Goal: Find specific page/section: Find specific page/section

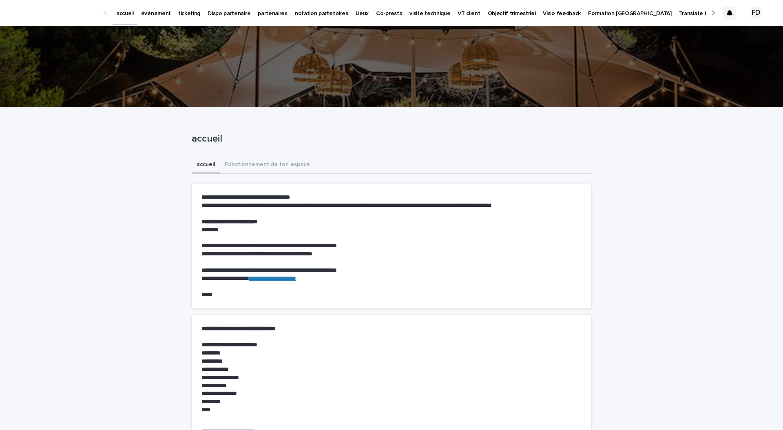
click at [155, 24] on link "événement" at bounding box center [155, 12] width 37 height 25
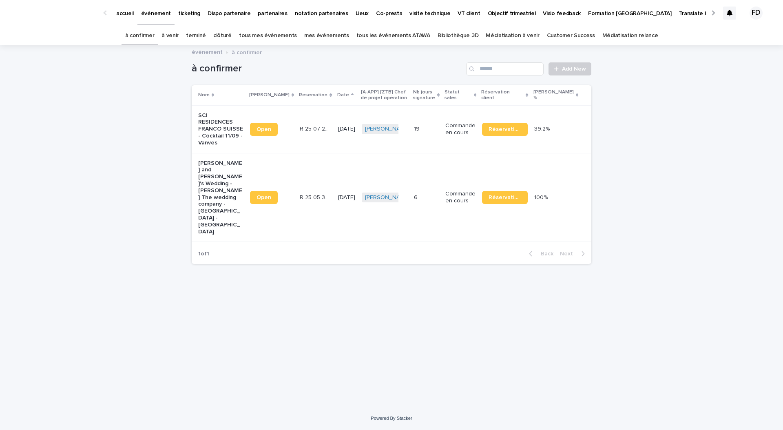
click at [177, 36] on link "à venir" at bounding box center [170, 35] width 17 height 19
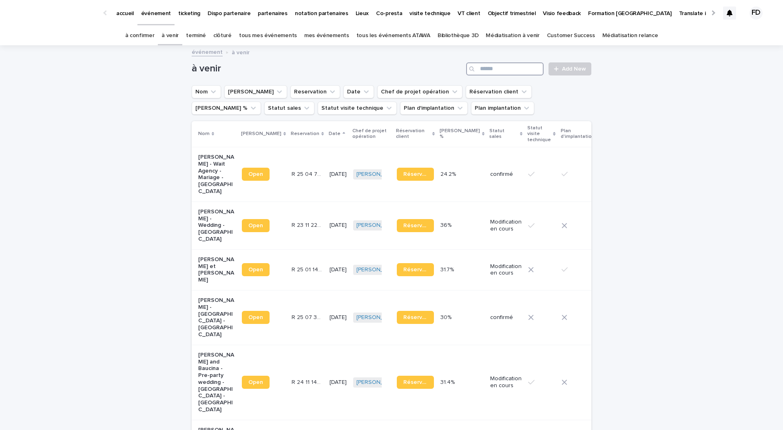
click at [525, 71] on input "Search" at bounding box center [505, 68] width 78 height 13
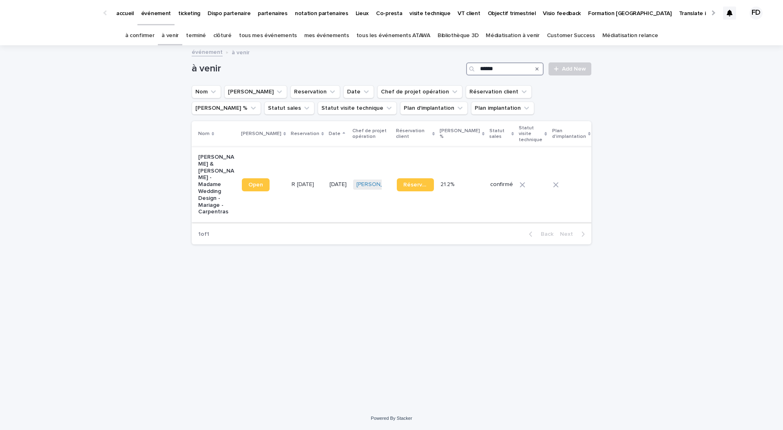
type input "******"
click at [350, 207] on td "[PERSON_NAME] + 0" at bounding box center [372, 184] width 44 height 75
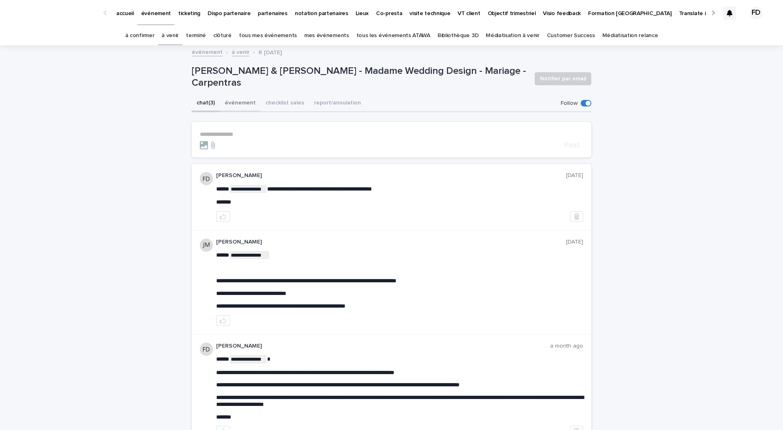
click at [253, 103] on button "événement" at bounding box center [240, 103] width 41 height 17
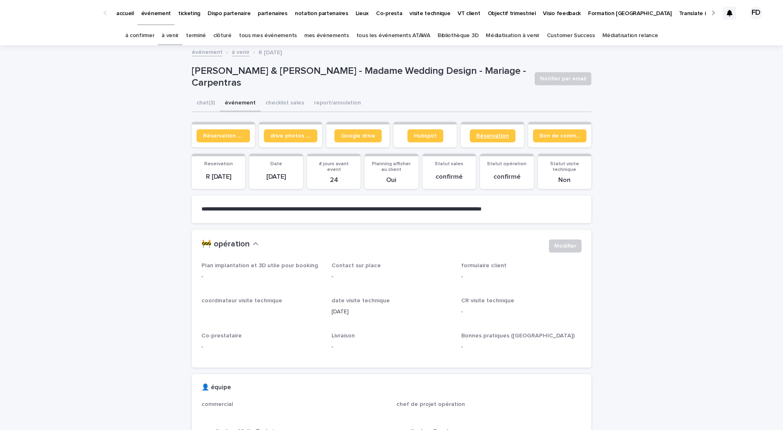
click at [504, 137] on span "Réservation" at bounding box center [492, 136] width 33 height 6
